Goal: Information Seeking & Learning: Learn about a topic

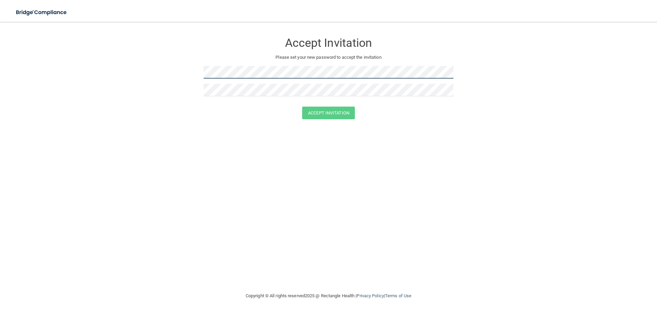
click at [179, 68] on form "Accept Invitation Please set your new password to accept the invitation Accept …" at bounding box center [328, 78] width 629 height 99
click at [337, 116] on button "Accept Invitation" at bounding box center [328, 113] width 53 height 13
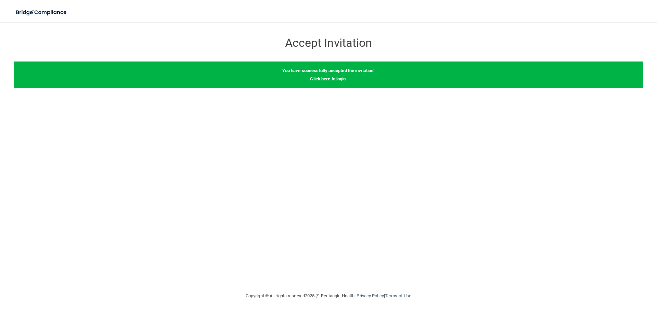
click at [343, 78] on link "Click here to login" at bounding box center [328, 78] width 36 height 5
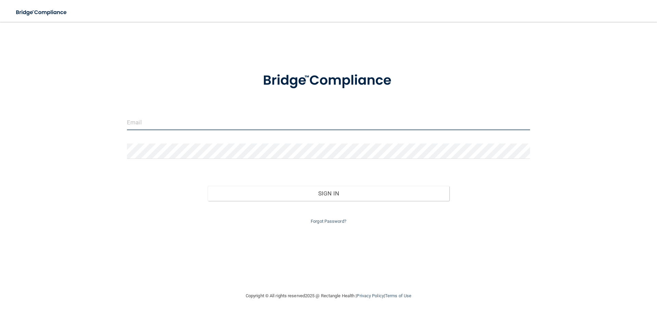
click at [285, 121] on input "email" at bounding box center [328, 122] width 403 height 15
type input "[EMAIL_ADDRESS][DOMAIN_NAME]"
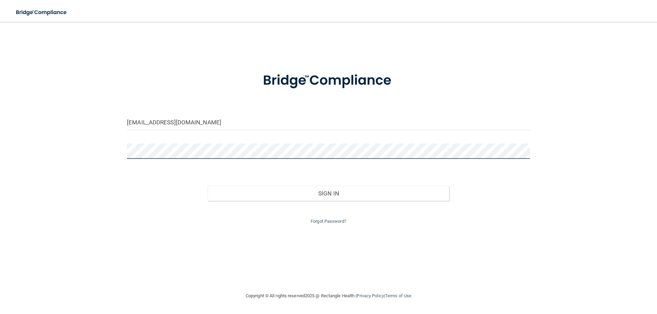
click at [208, 186] on button "Sign In" at bounding box center [329, 193] width 242 height 15
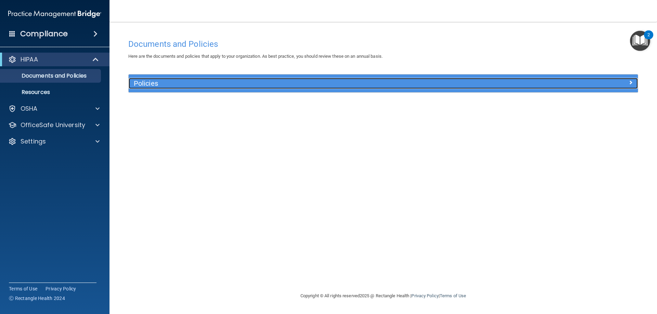
click at [149, 81] on h5 "Policies" at bounding box center [320, 84] width 372 height 8
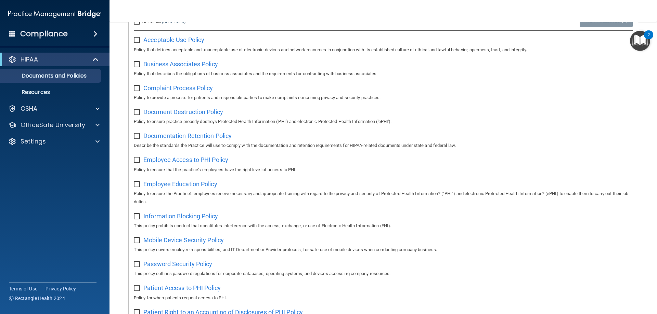
scroll to position [64, 0]
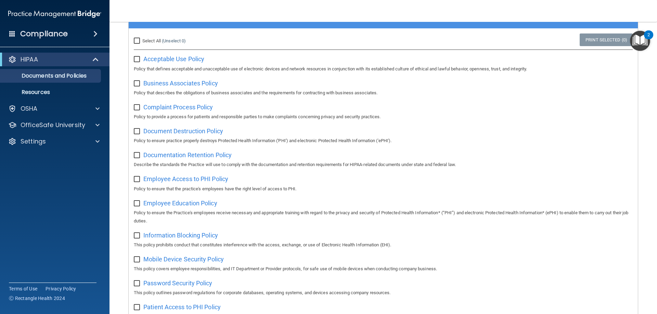
click at [14, 36] on span at bounding box center [12, 33] width 6 height 6
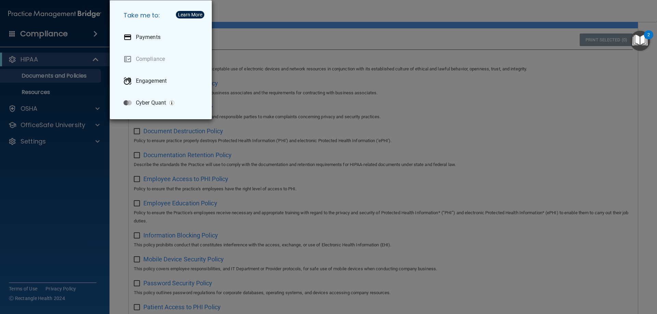
click at [31, 36] on div "Take me to: Payments Compliance Engagement Cyber Quant" at bounding box center [328, 157] width 657 height 314
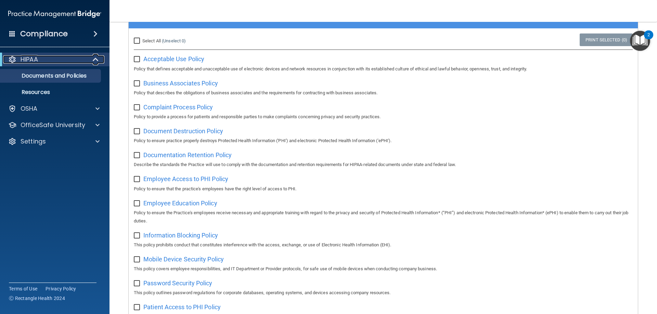
click at [33, 60] on p "HIPAA" at bounding box center [29, 59] width 17 height 8
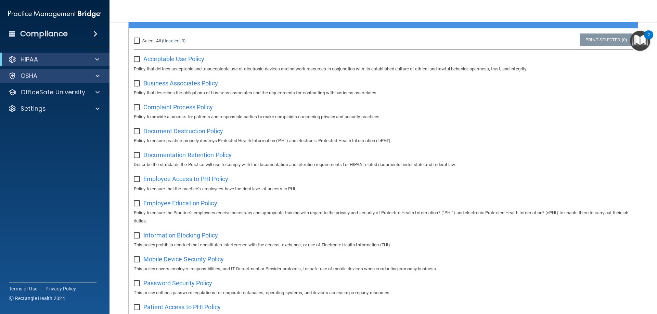
click at [41, 74] on div "OSHA" at bounding box center [55, 76] width 110 height 14
click at [41, 74] on div "OSHA" at bounding box center [45, 76] width 85 height 8
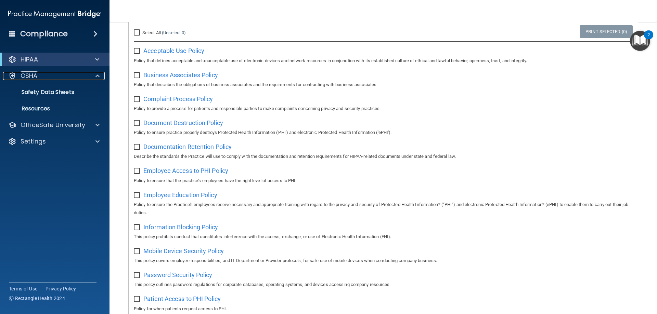
scroll to position [0, 0]
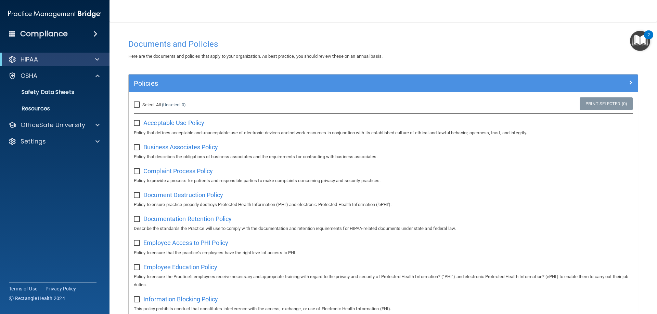
click at [93, 31] on span at bounding box center [95, 34] width 4 height 8
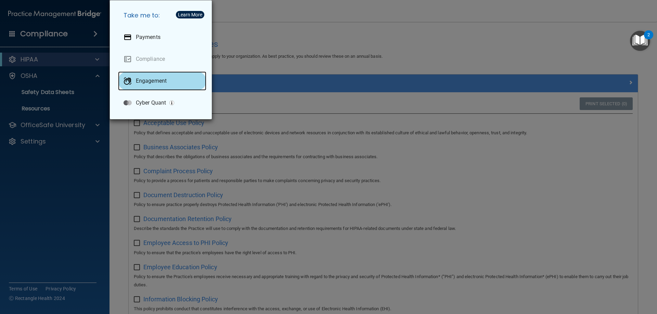
click at [153, 79] on p "Engagement" at bounding box center [151, 81] width 31 height 7
click at [79, 114] on div "Take me to: Payments Compliance Engagement Cyber Quant" at bounding box center [328, 157] width 657 height 314
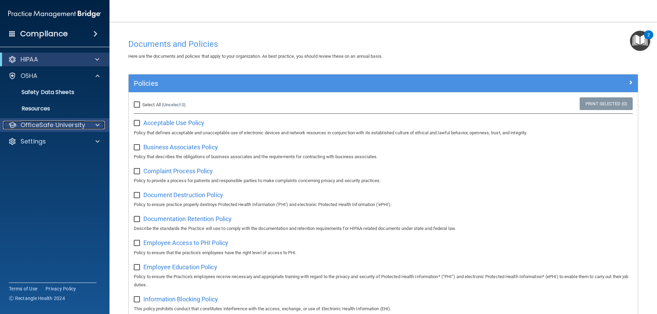
click at [59, 122] on p "OfficeSafe University" at bounding box center [53, 125] width 65 height 8
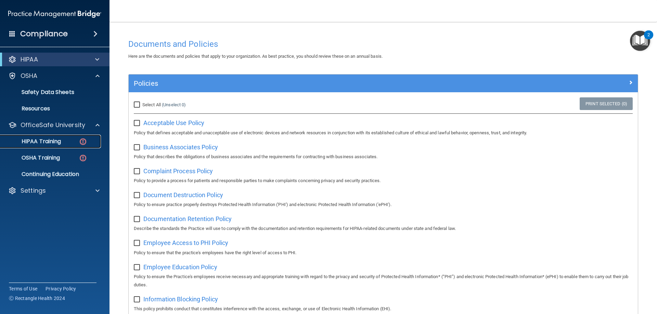
click at [64, 140] on div "HIPAA Training" at bounding box center [50, 141] width 93 height 7
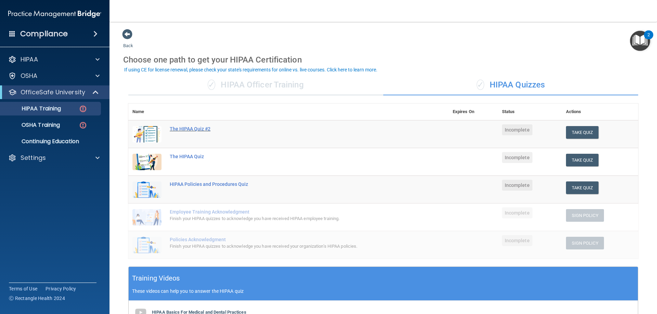
click at [204, 128] on div "The HIPAA Quiz #2" at bounding box center [292, 128] width 245 height 5
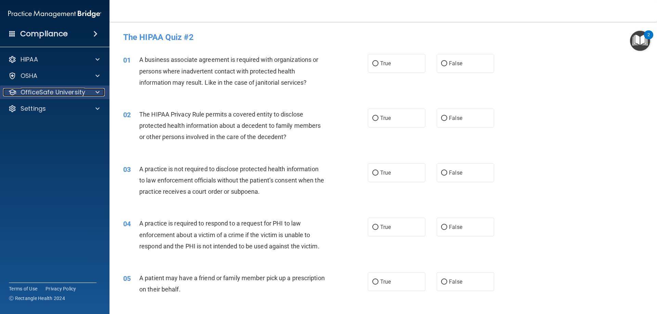
click at [81, 89] on p "OfficeSafe University" at bounding box center [53, 92] width 65 height 8
click at [79, 94] on p "OfficeSafe University" at bounding box center [53, 92] width 65 height 8
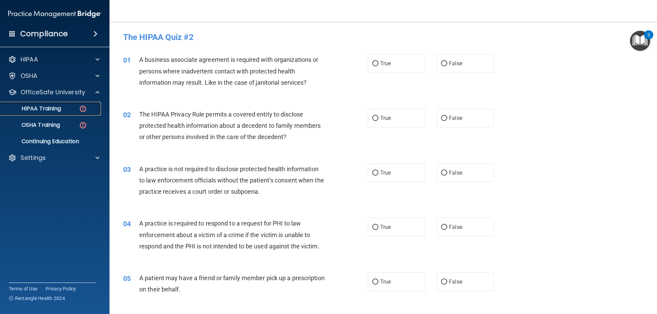
click at [74, 102] on link "HIPAA Training" at bounding box center [47, 109] width 108 height 14
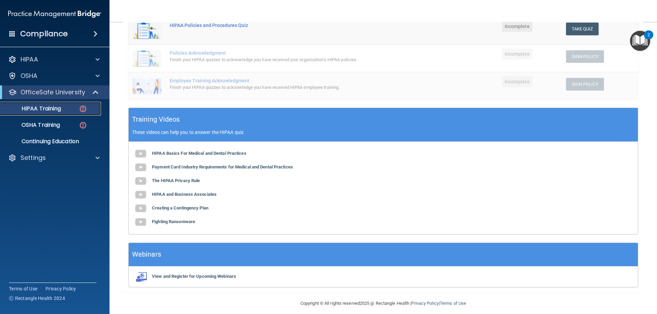
scroll to position [165, 0]
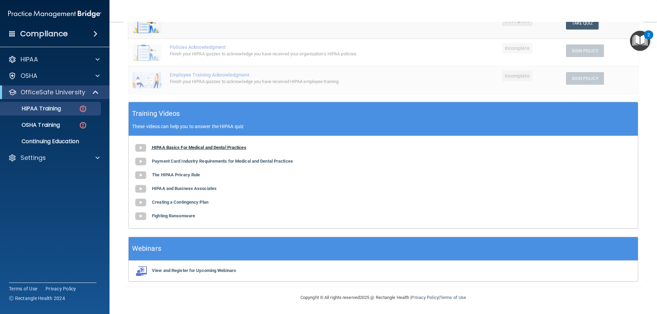
click at [180, 145] on b "HIPAA Basics For Medical and Dental Practices" at bounding box center [199, 147] width 94 height 5
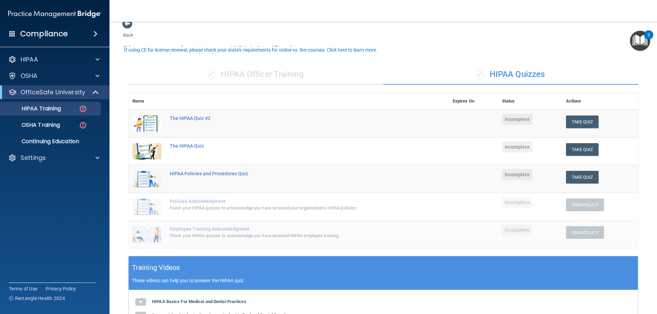
scroll to position [0, 0]
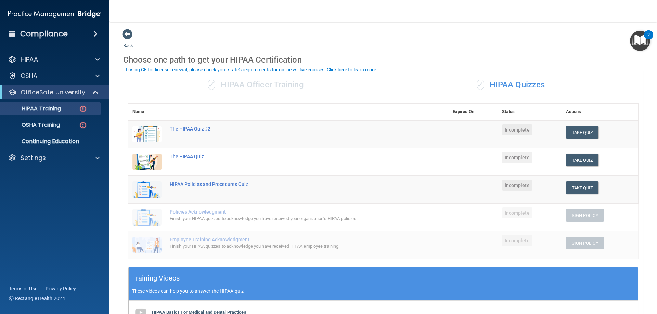
click at [204, 125] on td "The HIPAA Quiz #2" at bounding box center [307, 134] width 283 height 28
click at [204, 127] on div "The HIPAA Quiz #2" at bounding box center [292, 128] width 245 height 5
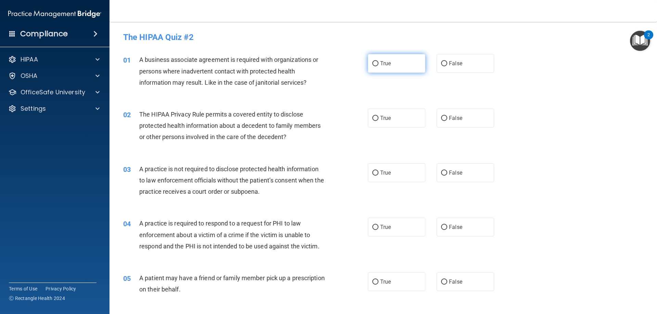
click at [374, 64] on input "True" at bounding box center [375, 63] width 6 height 5
radio input "true"
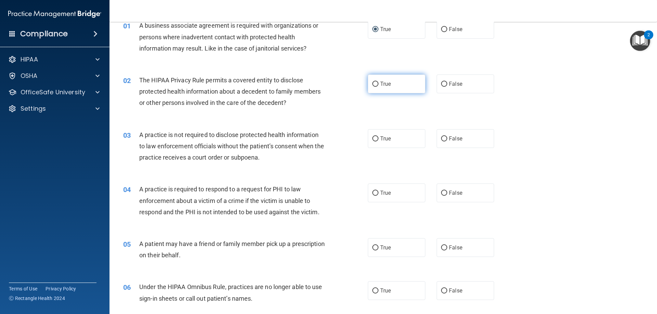
click at [376, 85] on input "True" at bounding box center [375, 84] width 6 height 5
radio input "true"
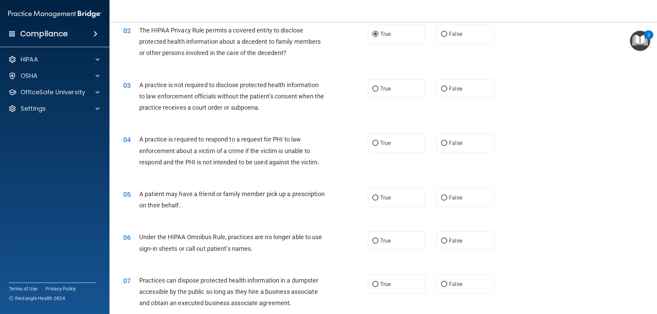
scroll to position [103, 0]
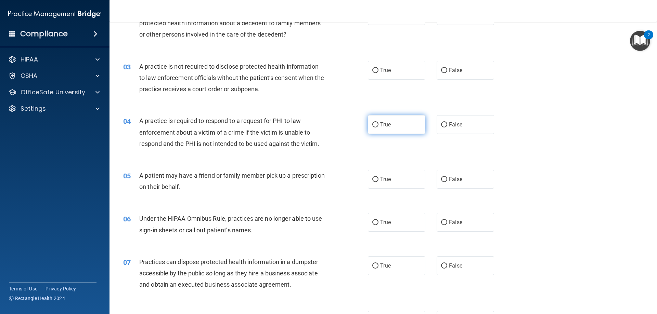
click at [375, 127] on input "True" at bounding box center [375, 124] width 6 height 5
radio input "true"
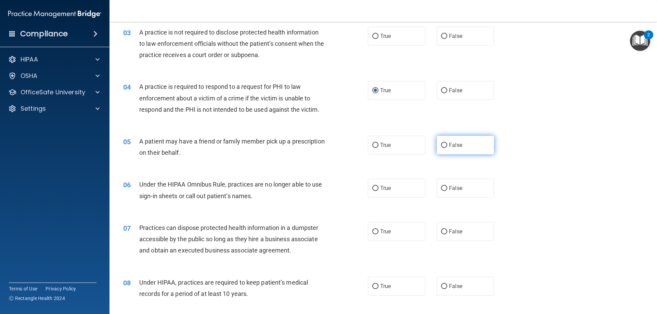
click at [443, 146] on input "False" at bounding box center [444, 145] width 6 height 5
radio input "true"
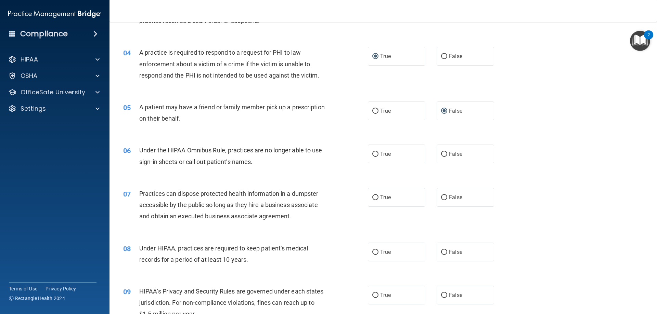
scroll to position [205, 0]
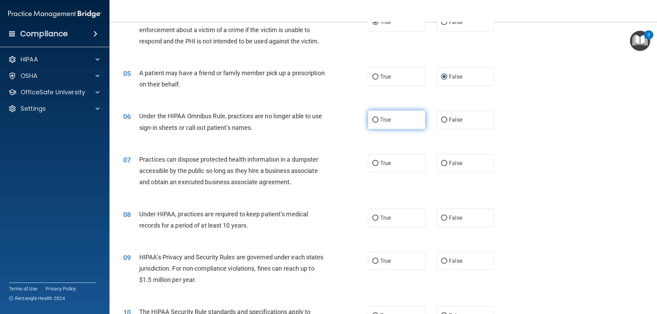
click at [375, 120] on input "True" at bounding box center [375, 120] width 6 height 5
radio input "true"
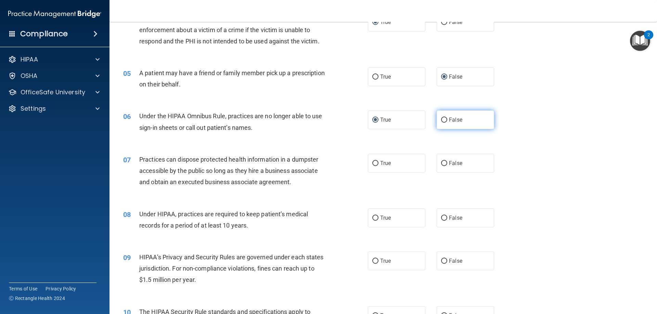
click at [441, 121] on input "False" at bounding box center [444, 120] width 6 height 5
radio input "true"
radio input "false"
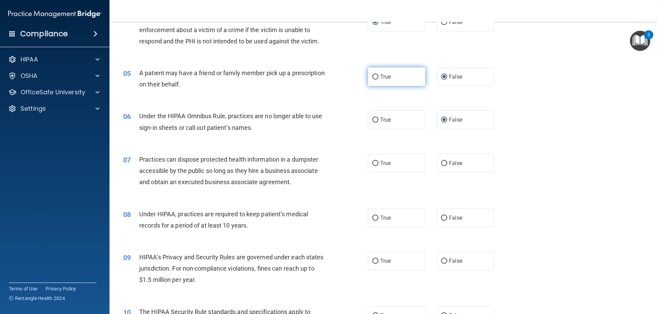
click at [376, 78] on label "True" at bounding box center [396, 76] width 57 height 19
click at [374, 76] on input "True" at bounding box center [375, 77] width 6 height 5
radio input "true"
radio input "false"
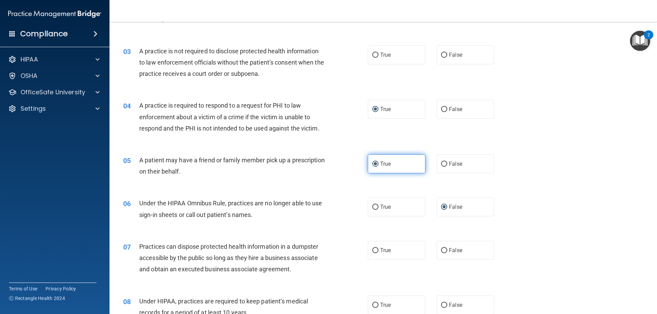
scroll to position [103, 0]
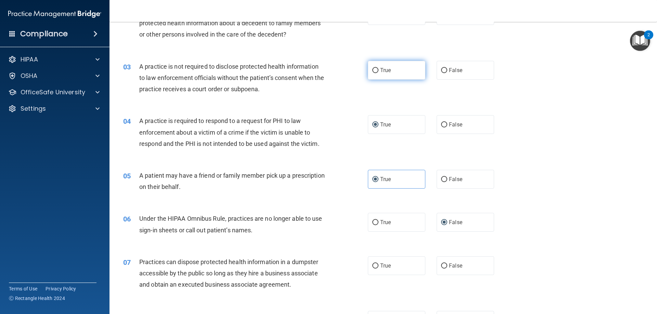
click at [381, 69] on span "True" at bounding box center [385, 70] width 11 height 7
click at [378, 69] on input "True" at bounding box center [375, 70] width 6 height 5
radio input "true"
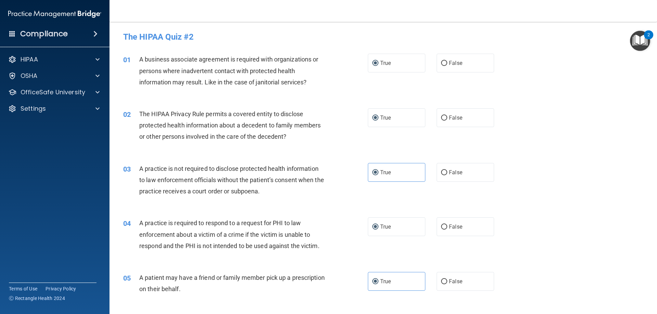
scroll to position [0, 0]
click at [50, 91] on p "OfficeSafe University" at bounding box center [53, 92] width 65 height 8
click at [61, 105] on p "HIPAA Training" at bounding box center [32, 108] width 56 height 7
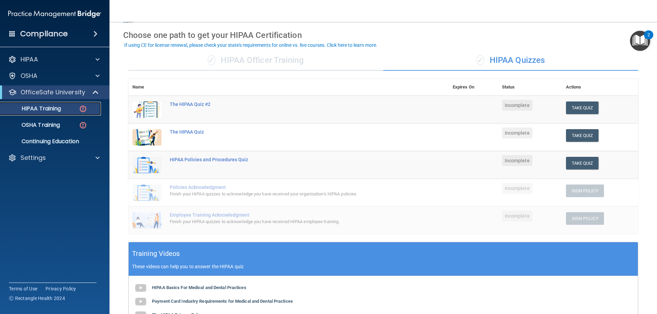
scroll to position [103, 0]
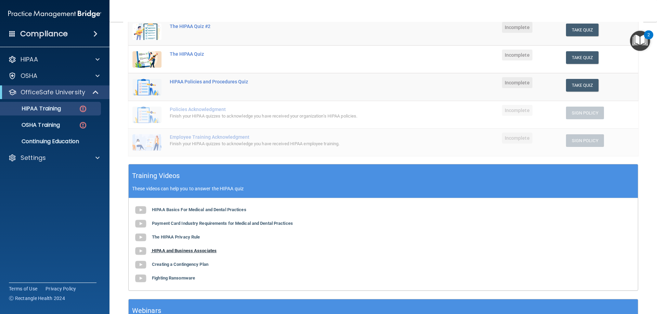
click at [185, 251] on b "HIPAA and Business Associates" at bounding box center [184, 250] width 65 height 5
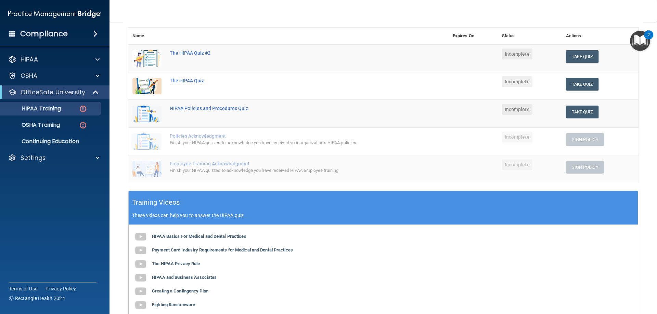
scroll to position [0, 0]
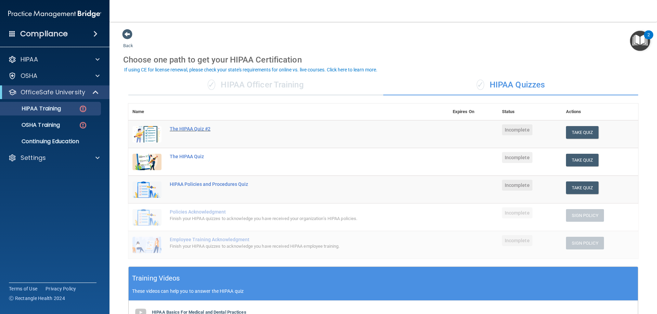
click at [191, 127] on div "The HIPAA Quiz #2" at bounding box center [292, 128] width 245 height 5
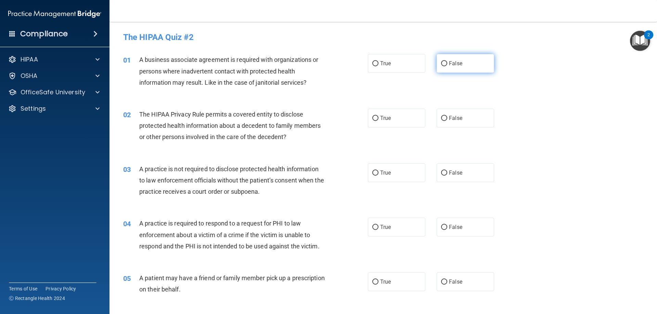
click at [456, 64] on span "False" at bounding box center [455, 63] width 13 height 7
click at [447, 64] on input "False" at bounding box center [444, 63] width 6 height 5
radio input "true"
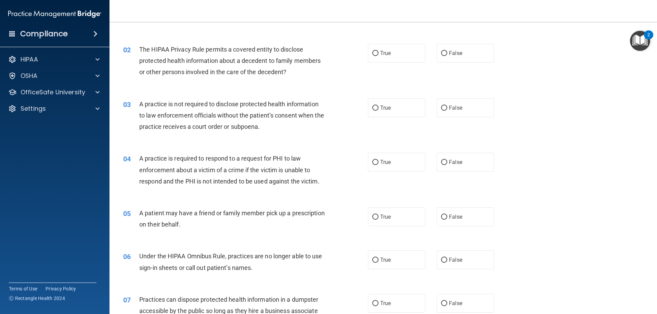
scroll to position [68, 0]
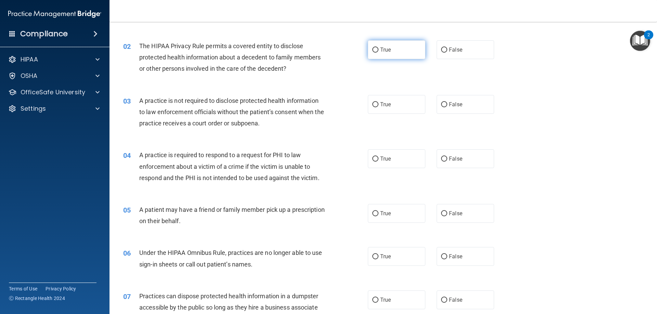
click at [399, 50] on label "True" at bounding box center [396, 49] width 57 height 19
click at [378, 50] on input "True" at bounding box center [375, 50] width 6 height 5
radio input "true"
click at [405, 106] on label "True" at bounding box center [396, 104] width 57 height 19
click at [378, 106] on input "True" at bounding box center [375, 104] width 6 height 5
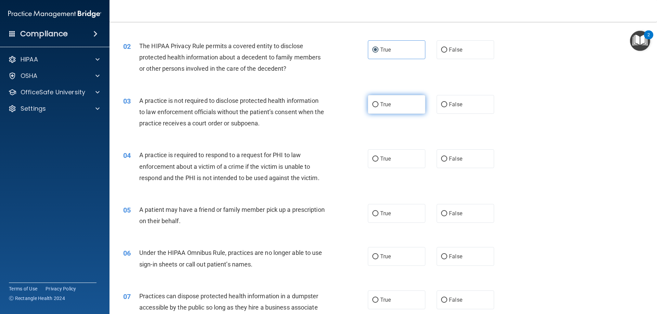
radio input "true"
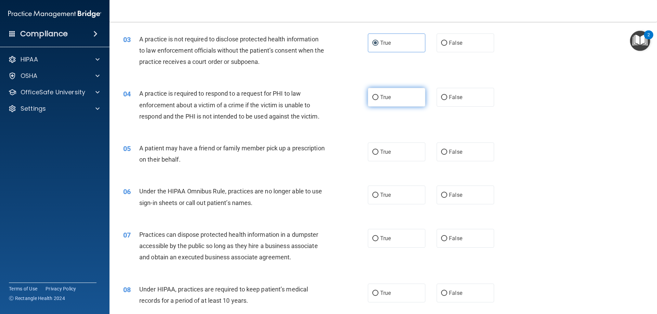
scroll to position [137, 0]
